Goal: Contribute content: Add original content to the website for others to see

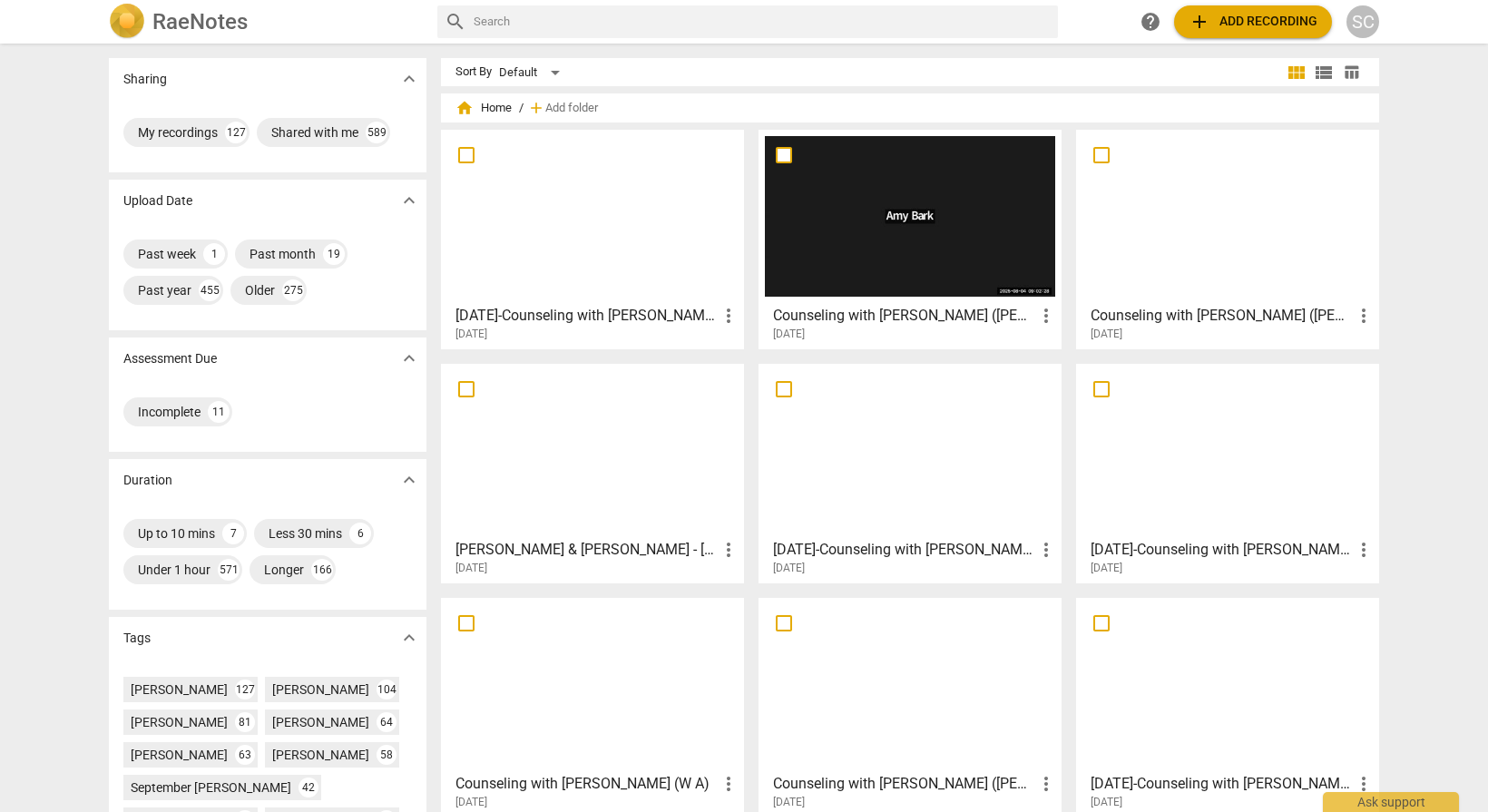
click at [1278, 16] on span "add Add recording" at bounding box center [1253, 22] width 129 height 22
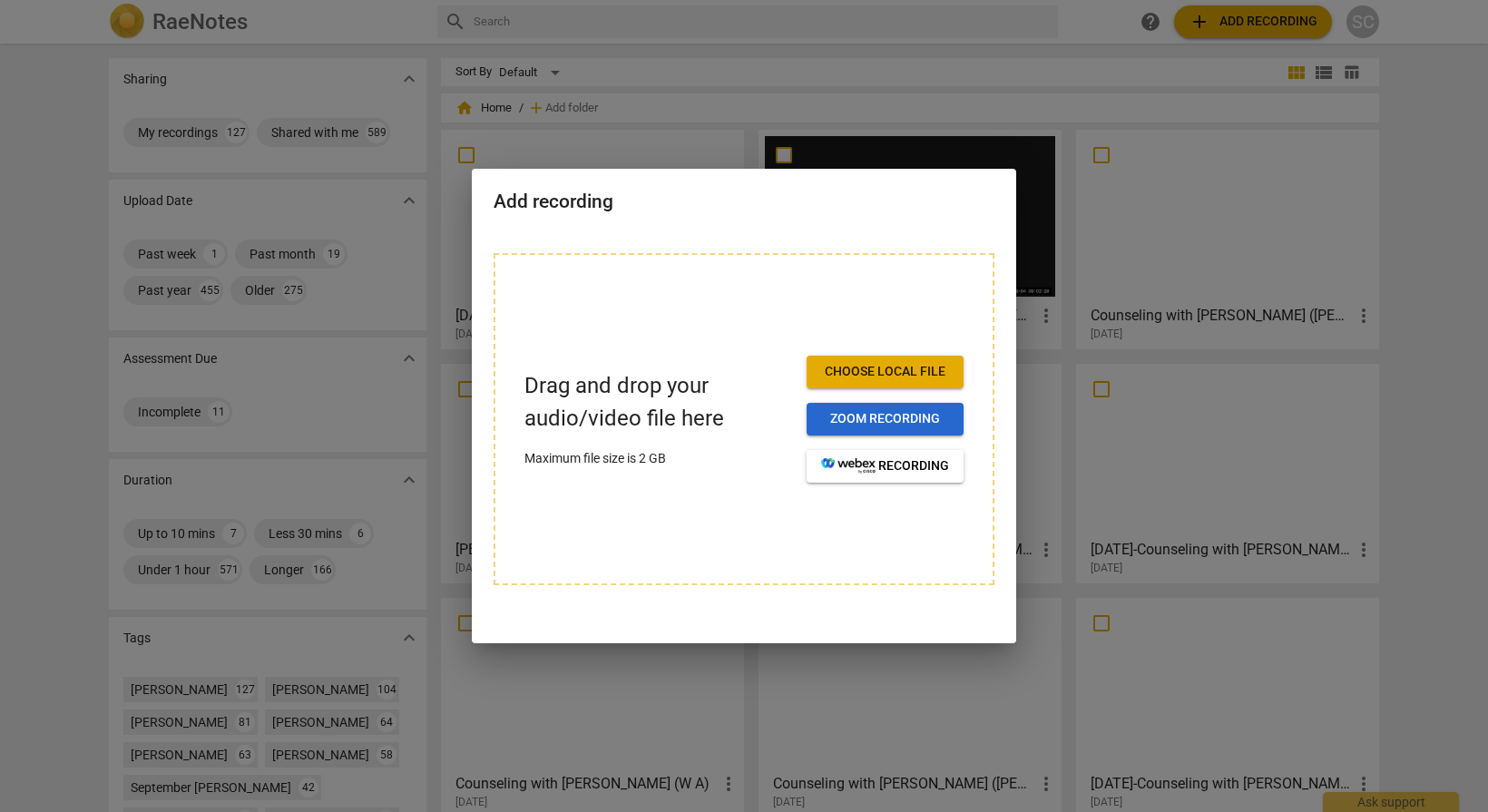
click at [875, 414] on span "Zoom recording" at bounding box center [885, 418] width 128 height 18
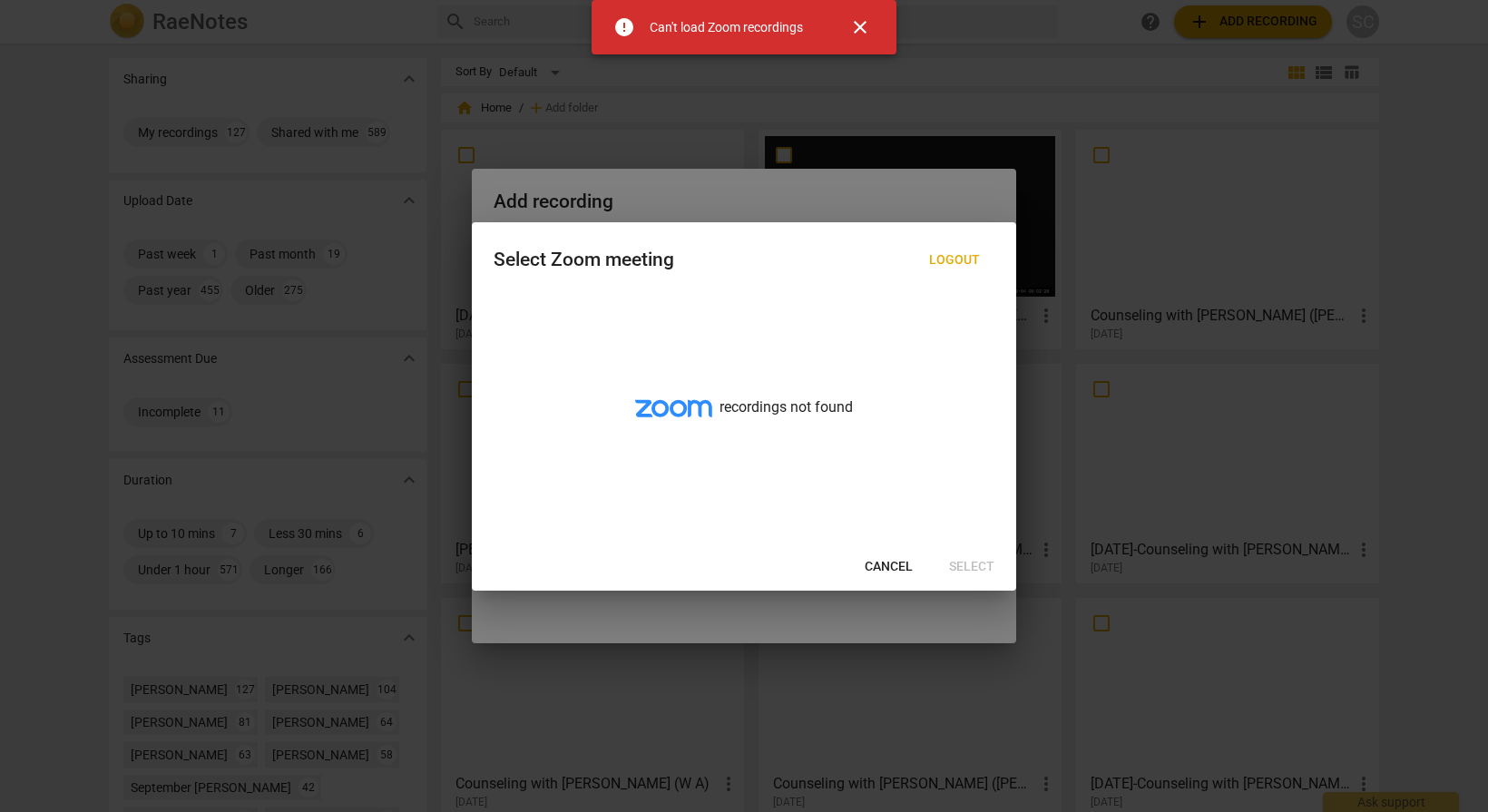
click at [894, 559] on span "Cancel" at bounding box center [888, 567] width 48 height 18
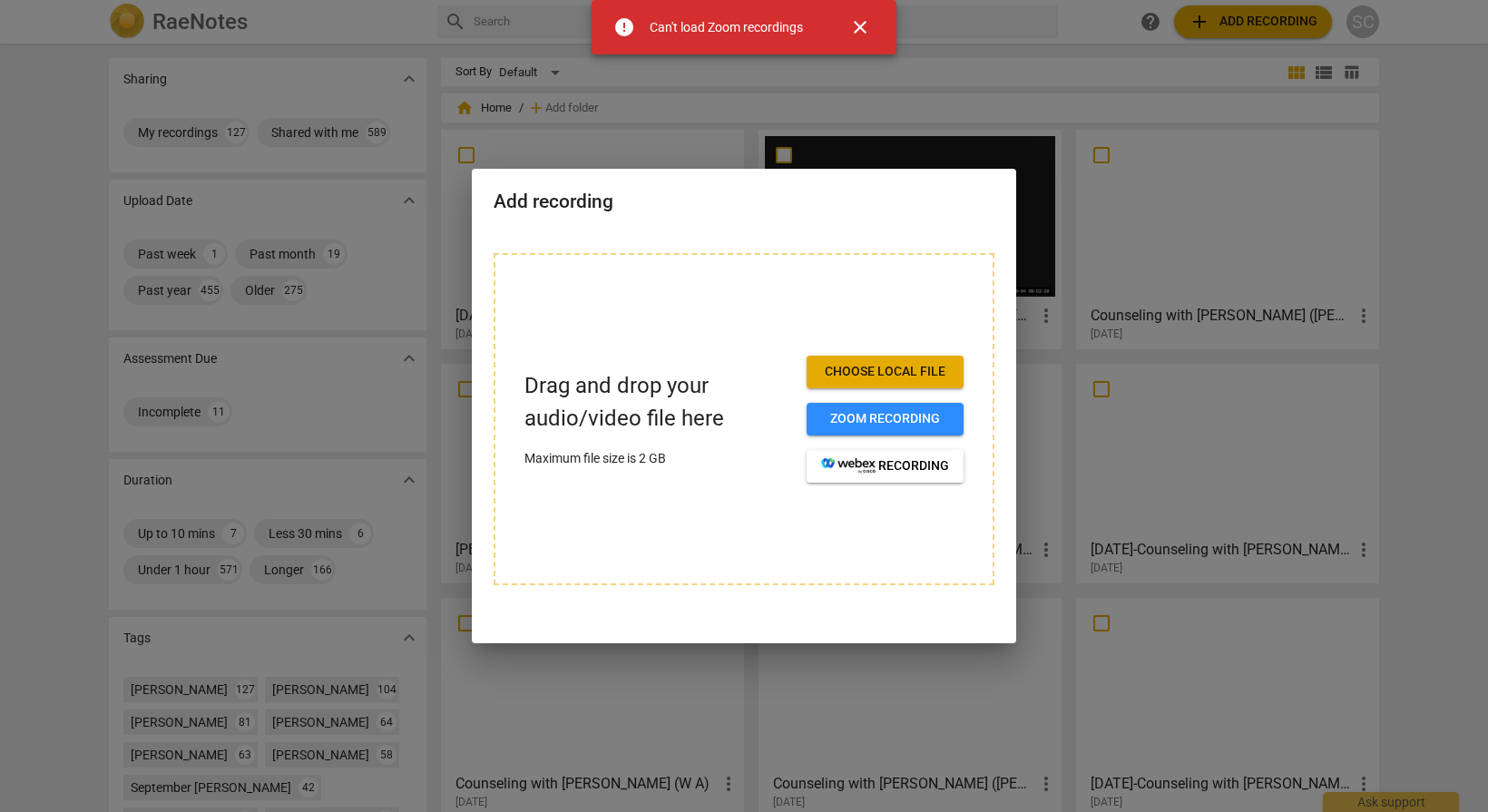
drag, startPoint x: 1301, startPoint y: 115, endPoint x: 1184, endPoint y: 123, distance: 117.3
click at [1298, 115] on div at bounding box center [744, 406] width 1488 height 812
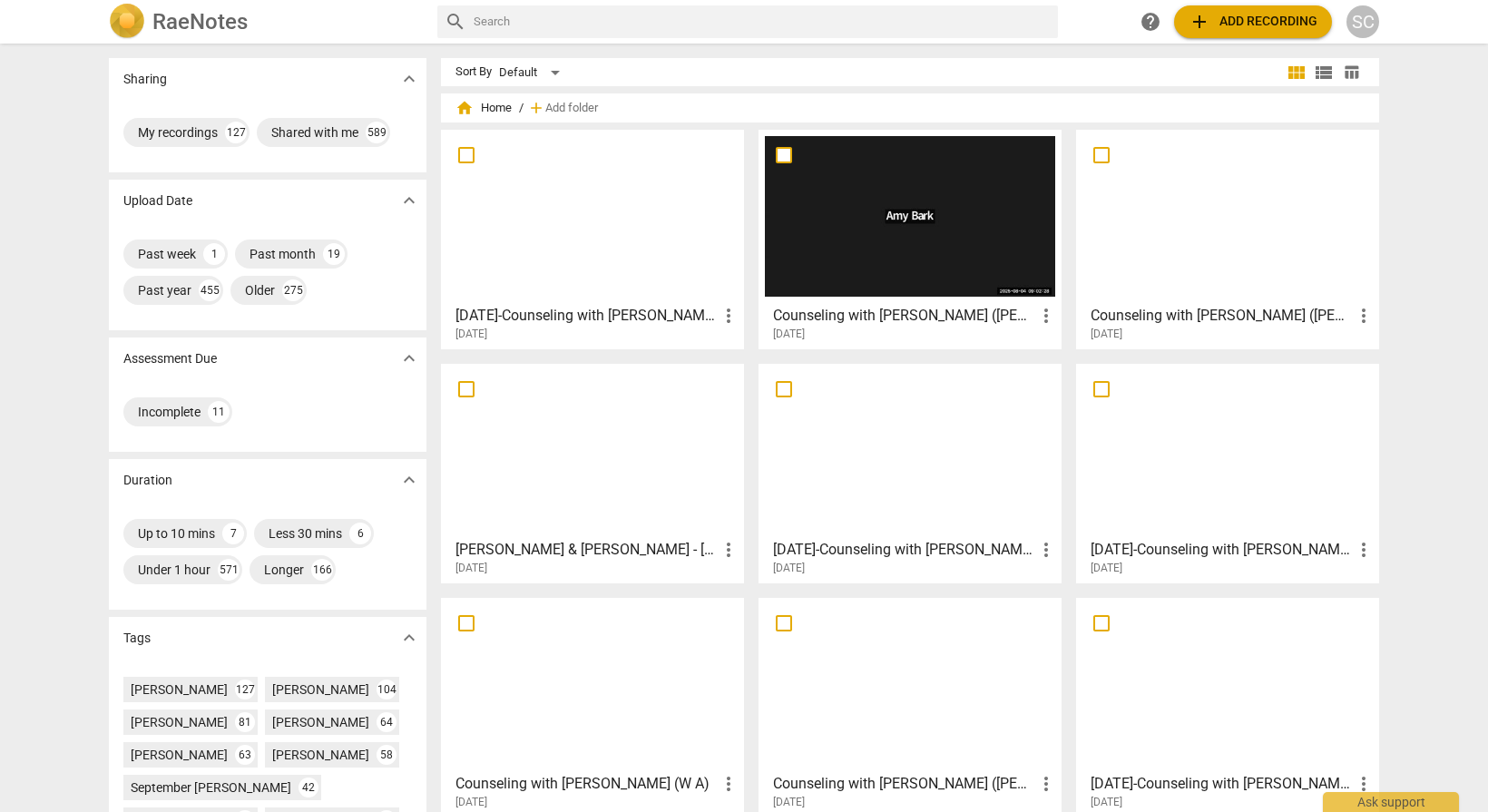
click at [1250, 25] on span "add Add recording" at bounding box center [1253, 22] width 129 height 22
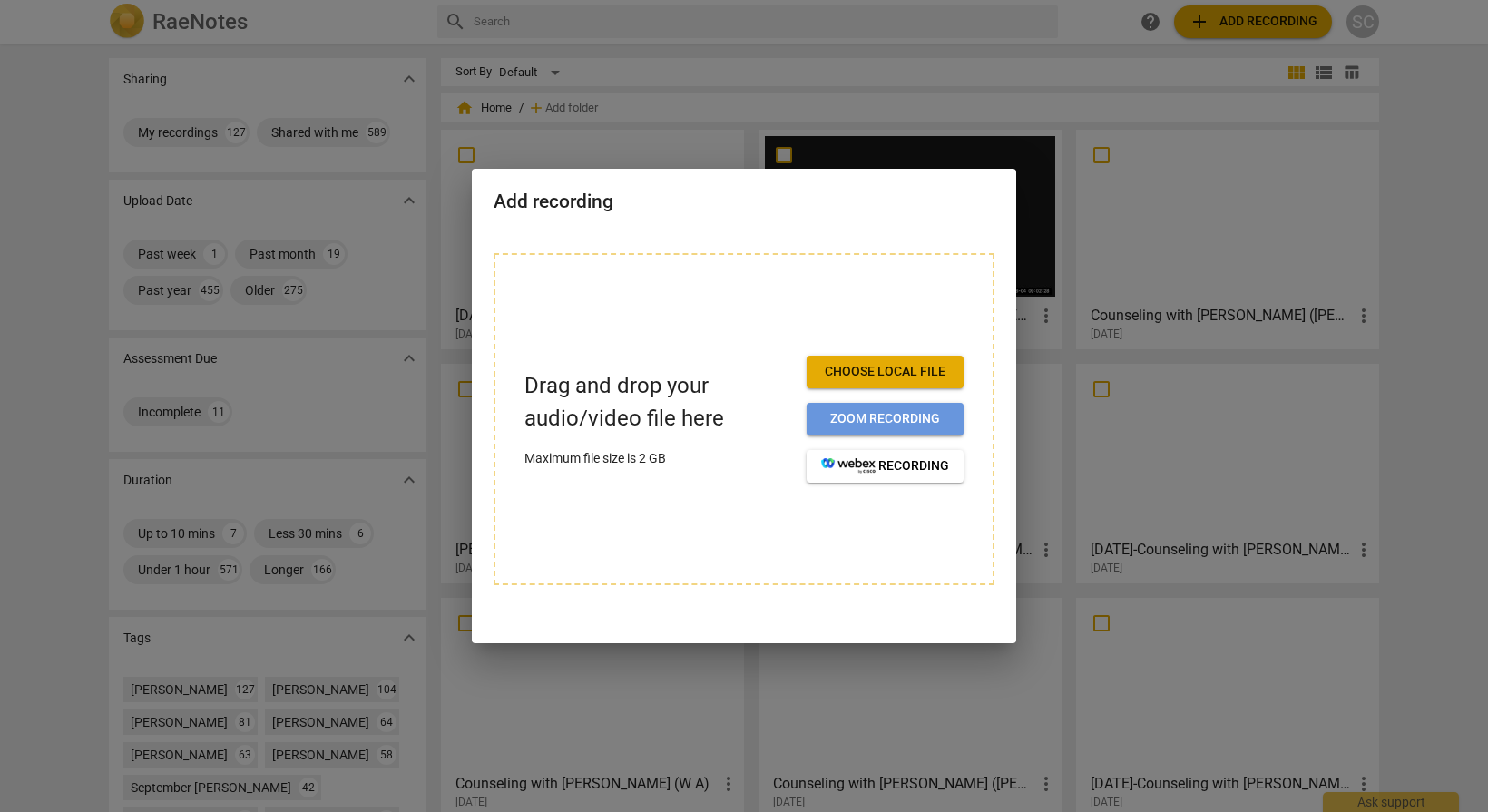
click at [853, 405] on button "Zoom recording" at bounding box center [884, 418] width 157 height 32
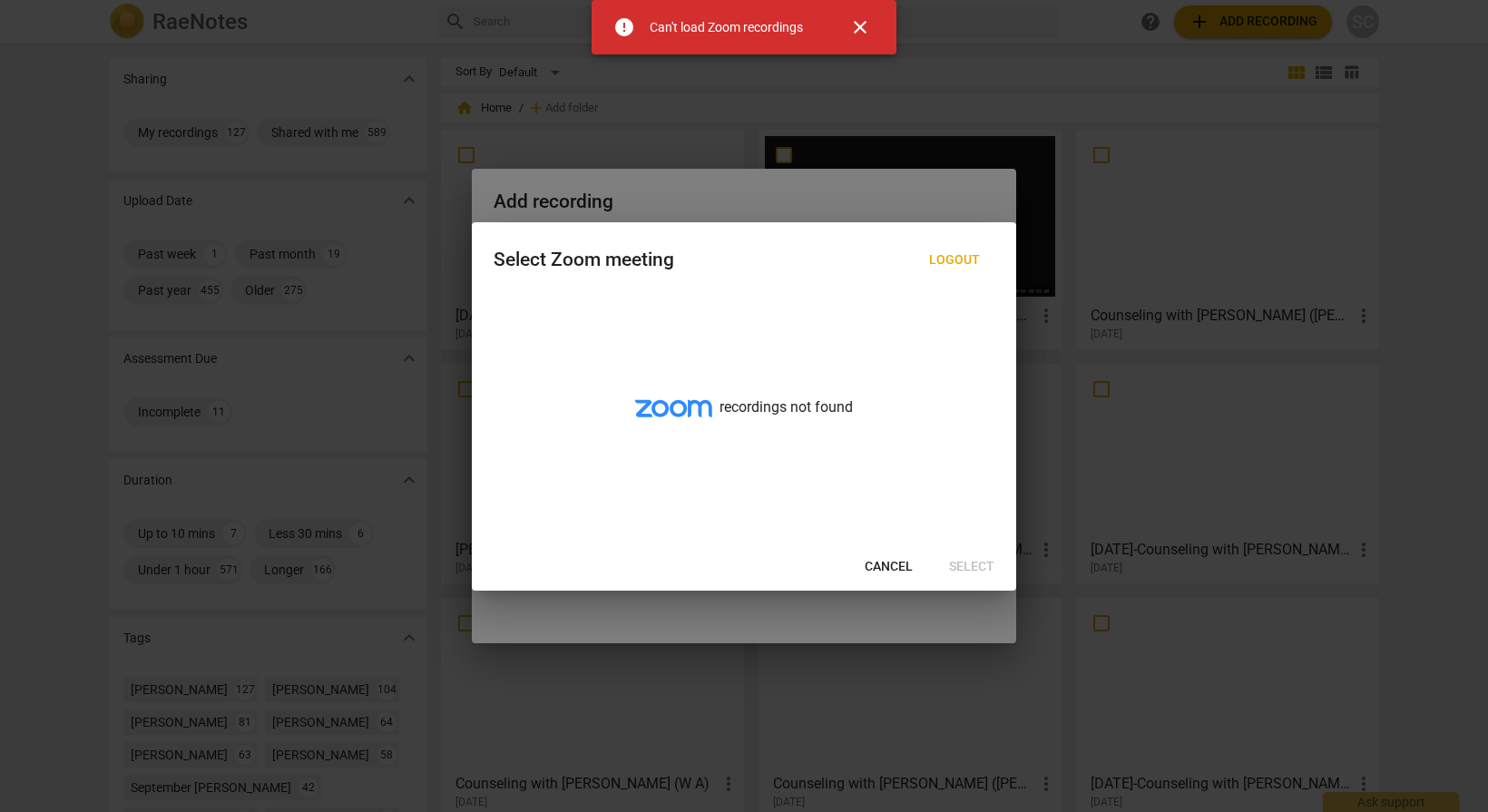
drag, startPoint x: 1435, startPoint y: 233, endPoint x: 1465, endPoint y: 249, distance: 34.0
click at [1435, 234] on div at bounding box center [744, 406] width 1488 height 812
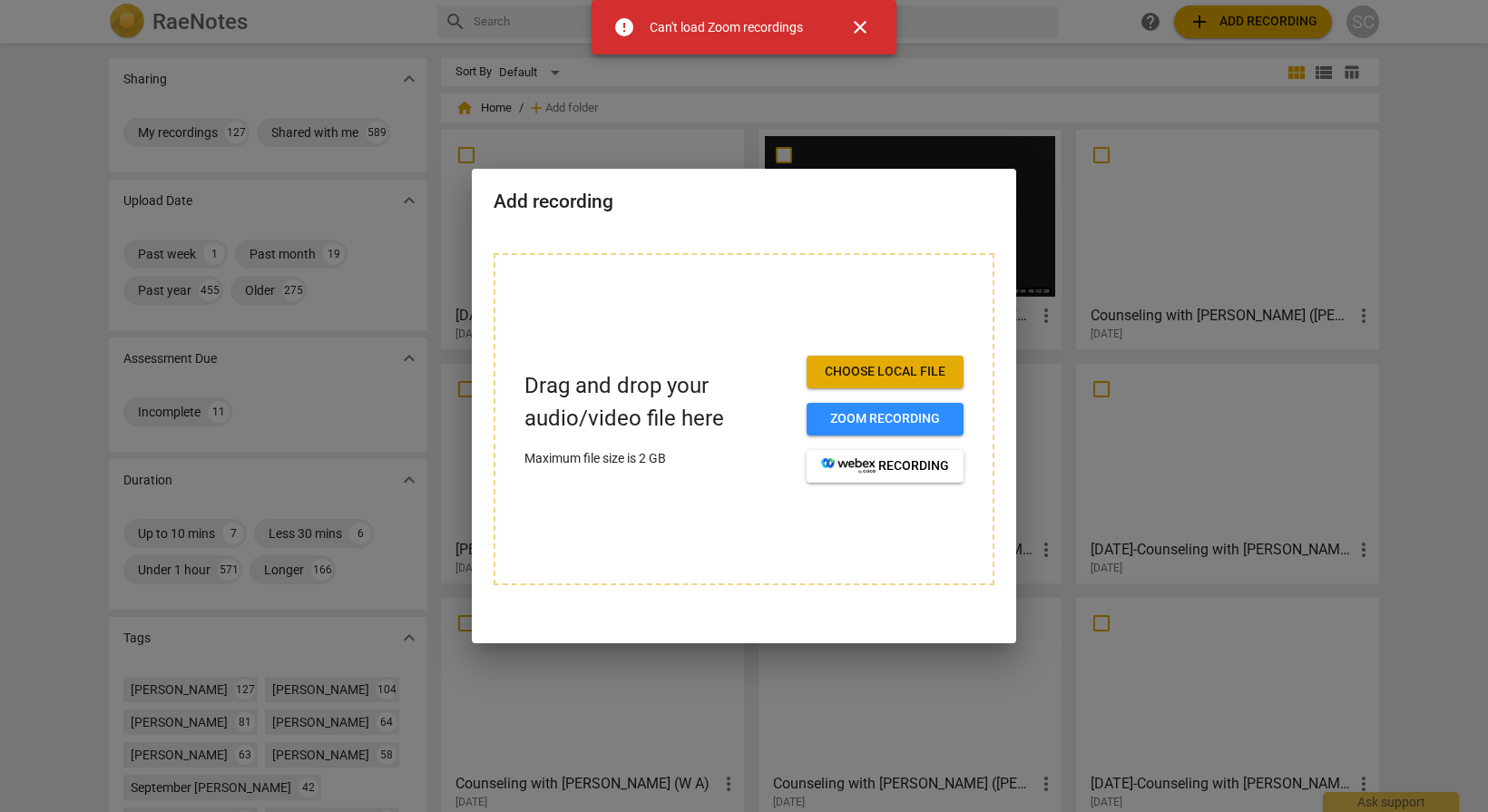
click at [25, 323] on div at bounding box center [744, 406] width 1488 height 812
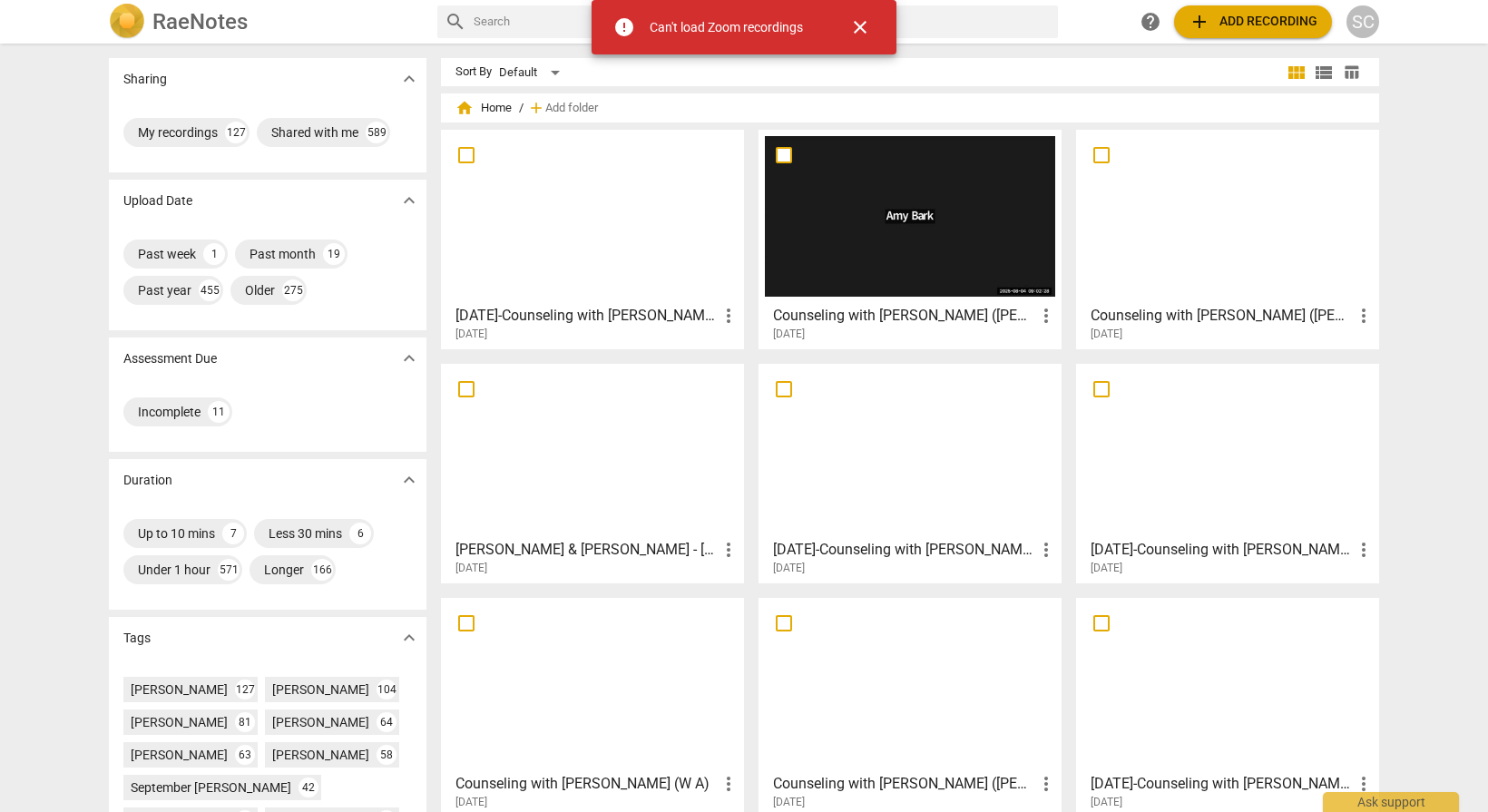
click at [202, 18] on h2 "RaeNotes" at bounding box center [200, 22] width 96 height 26
click at [868, 27] on span "close" at bounding box center [860, 28] width 22 height 22
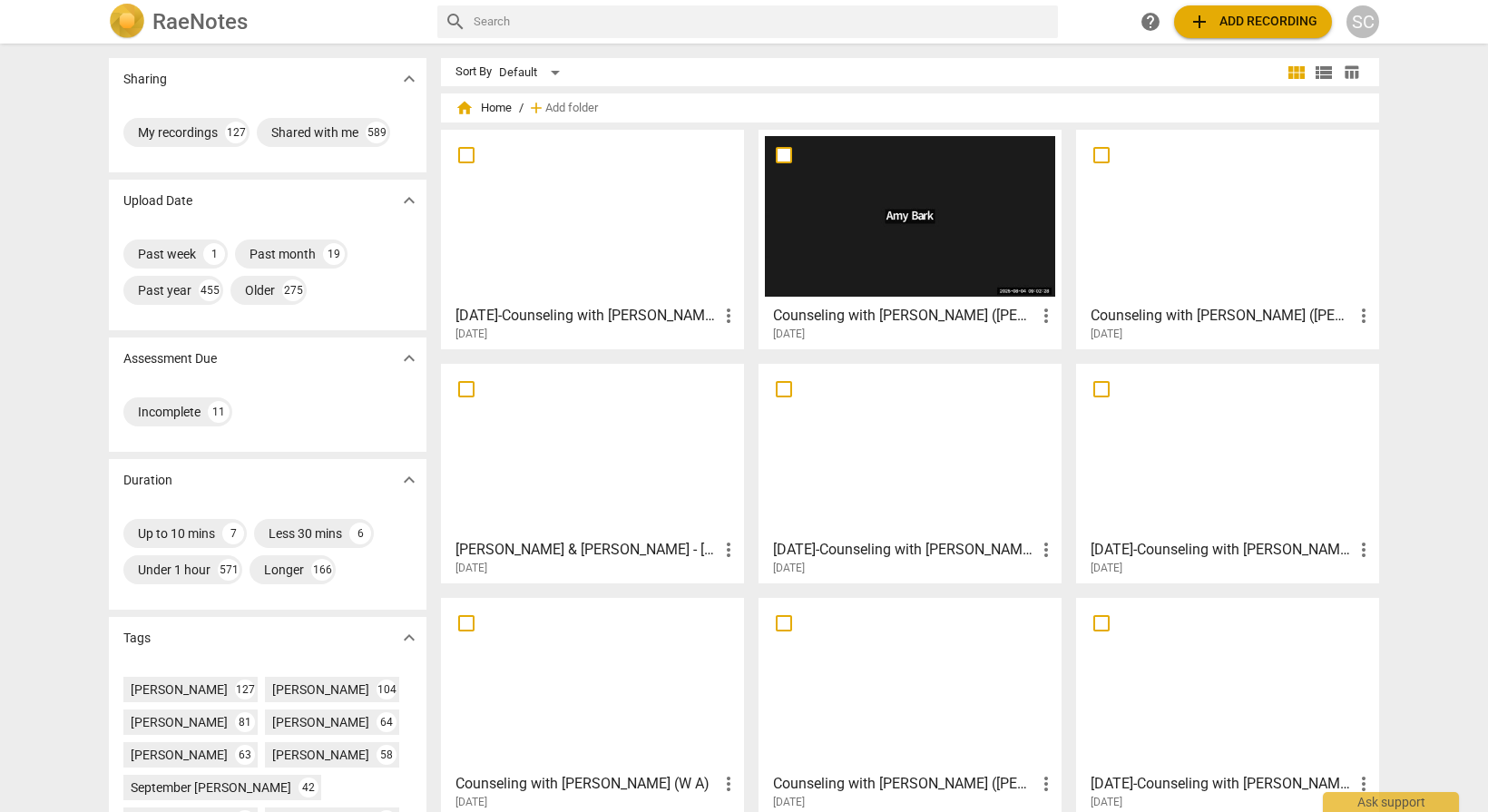
click at [1214, 12] on span "add Add recording" at bounding box center [1253, 22] width 129 height 22
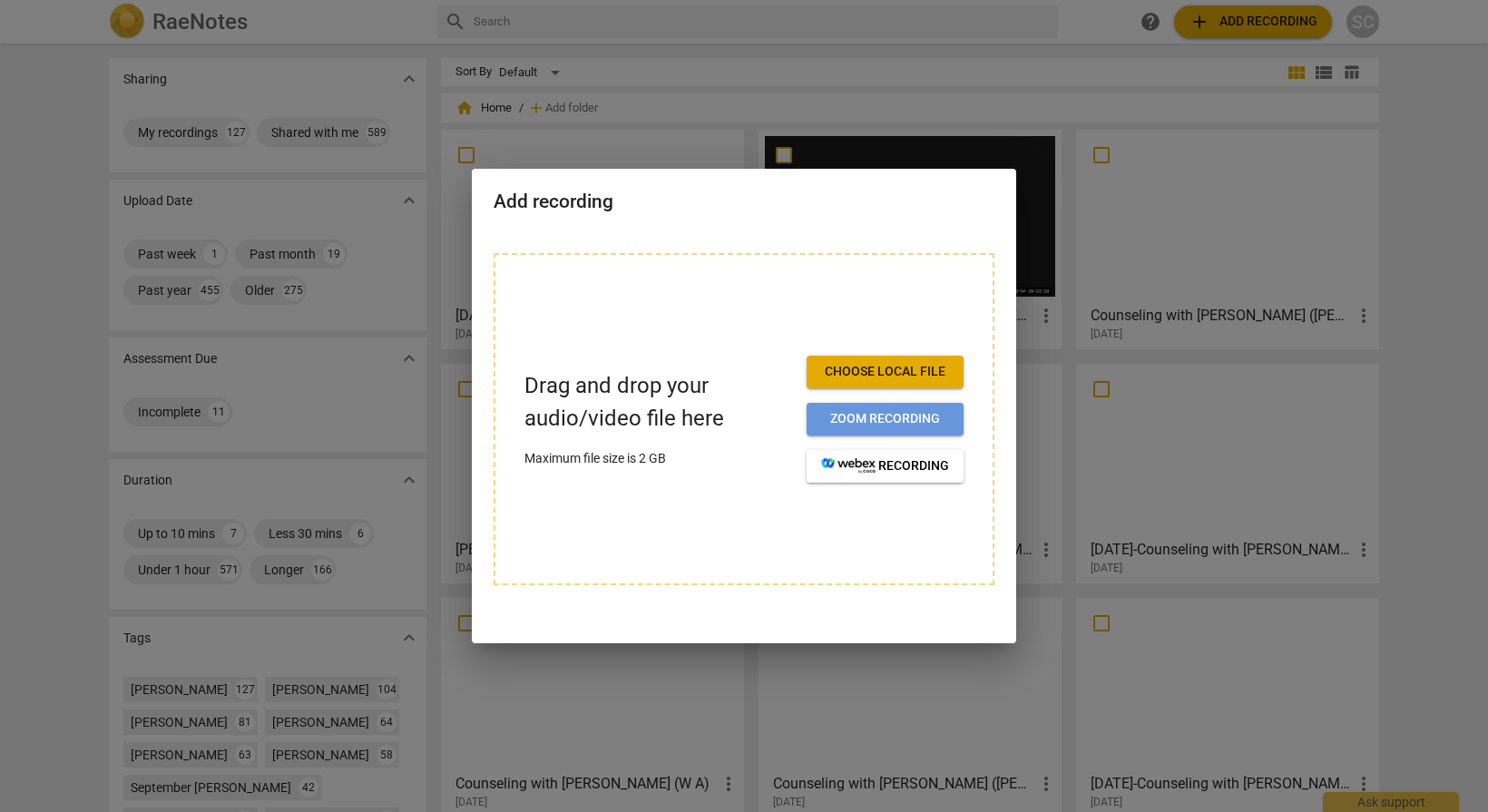
click at [866, 411] on span "Zoom recording" at bounding box center [885, 418] width 128 height 18
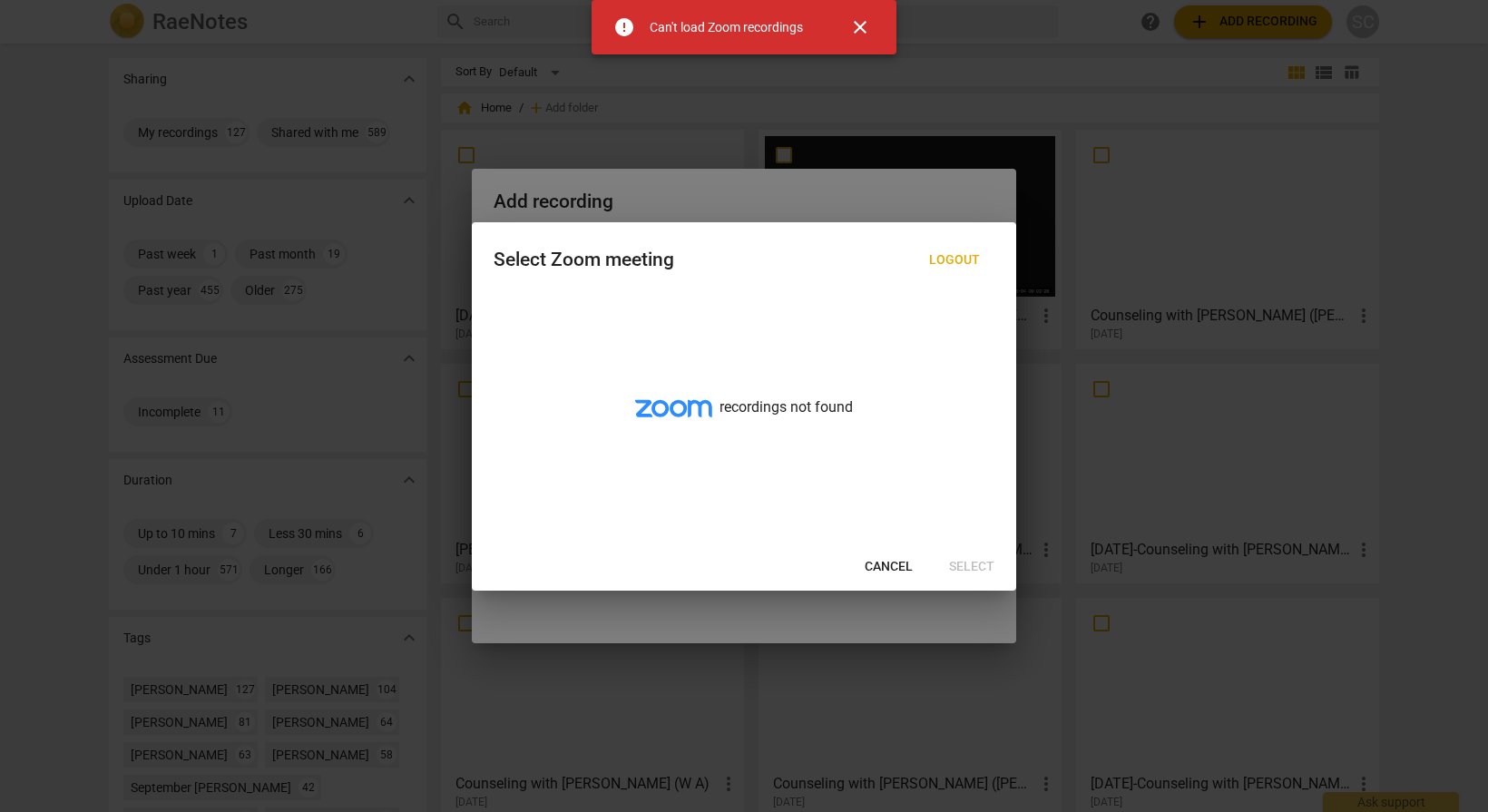
click at [892, 565] on span "Cancel" at bounding box center [888, 567] width 48 height 18
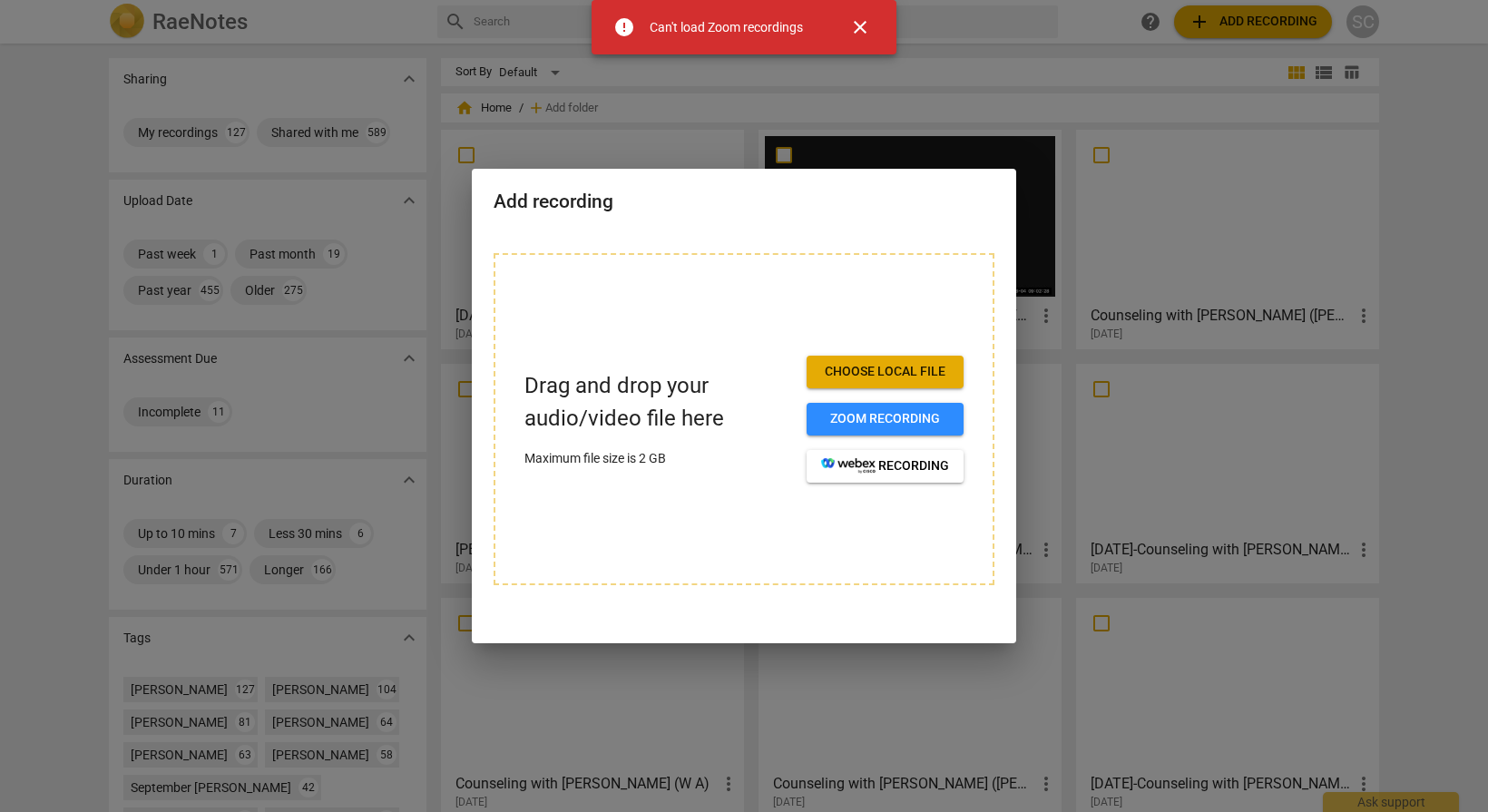
drag, startPoint x: 835, startPoint y: 72, endPoint x: 859, endPoint y: 6, distance: 70.2
click at [836, 72] on div at bounding box center [744, 406] width 1488 height 812
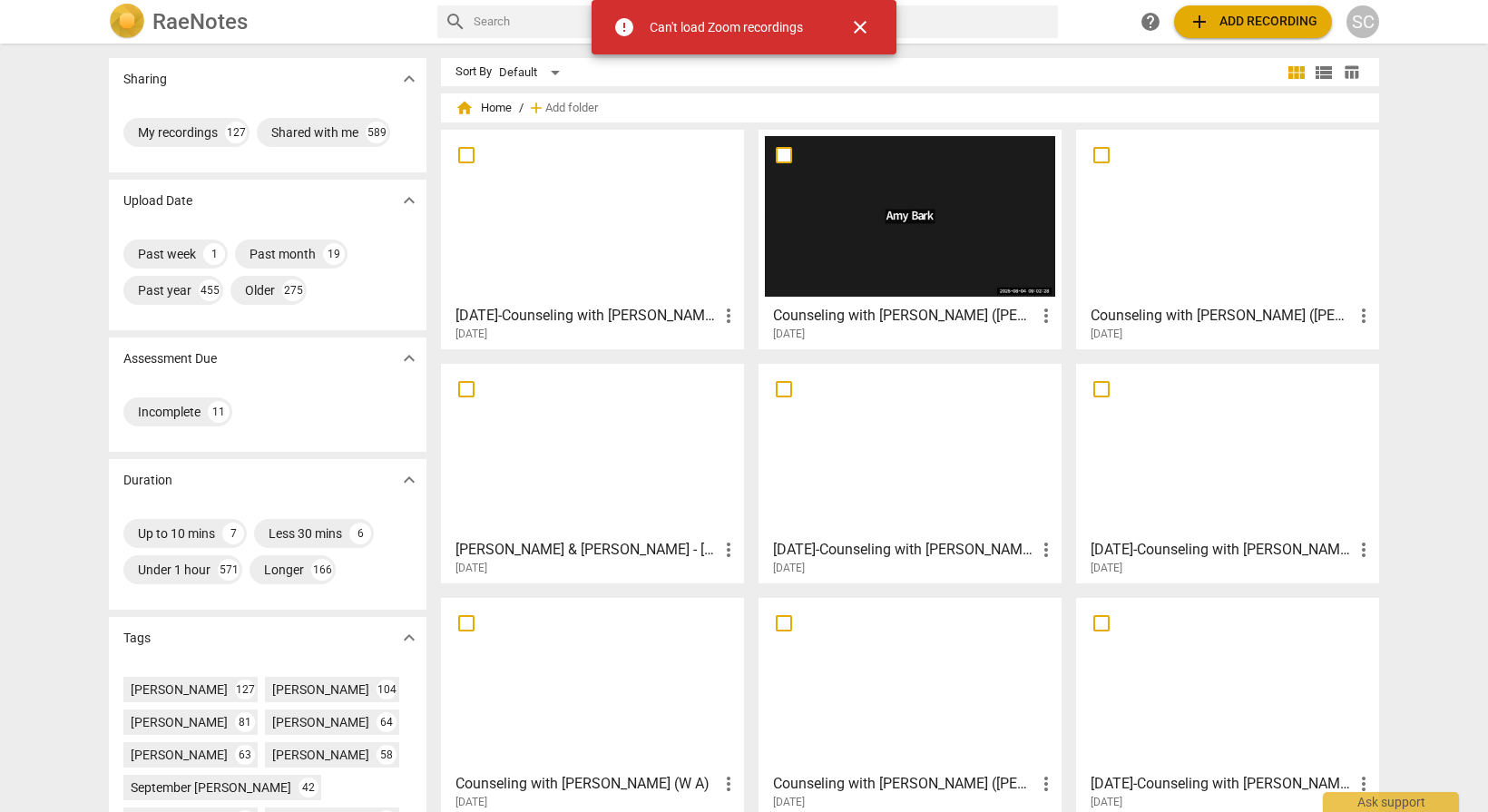
click at [862, 26] on span "close" at bounding box center [860, 28] width 22 height 22
